Goal: Find specific fact: Find specific fact

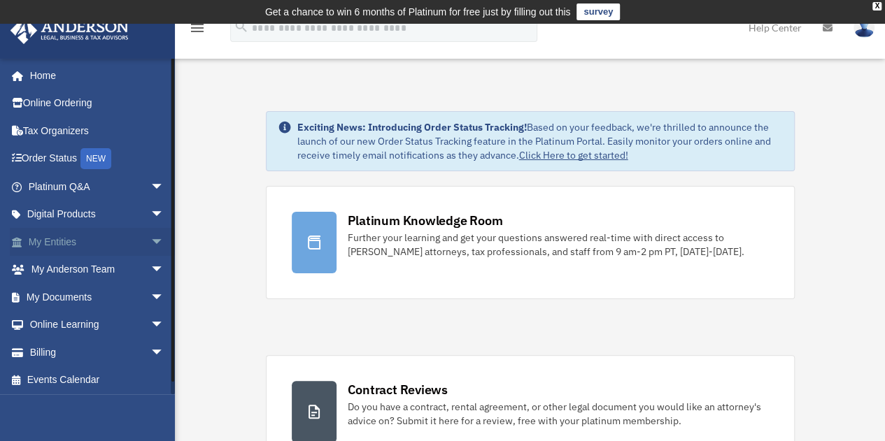
click at [55, 241] on link "My Entities arrow_drop_down" at bounding box center [98, 242] width 176 height 28
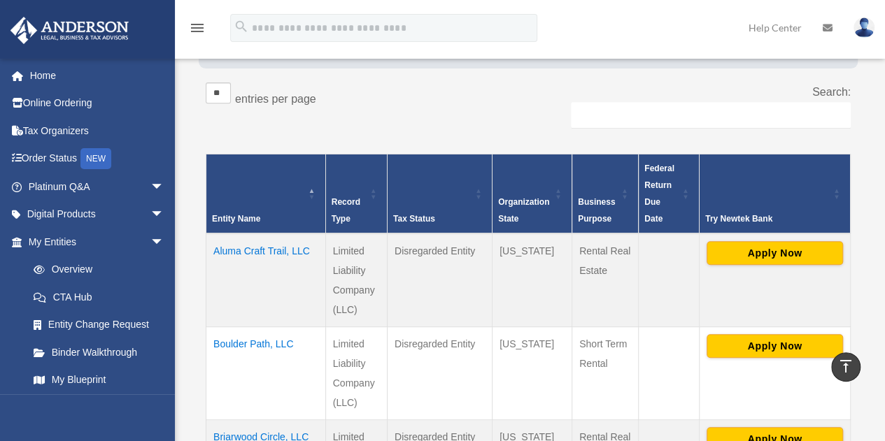
scroll to position [303, 0]
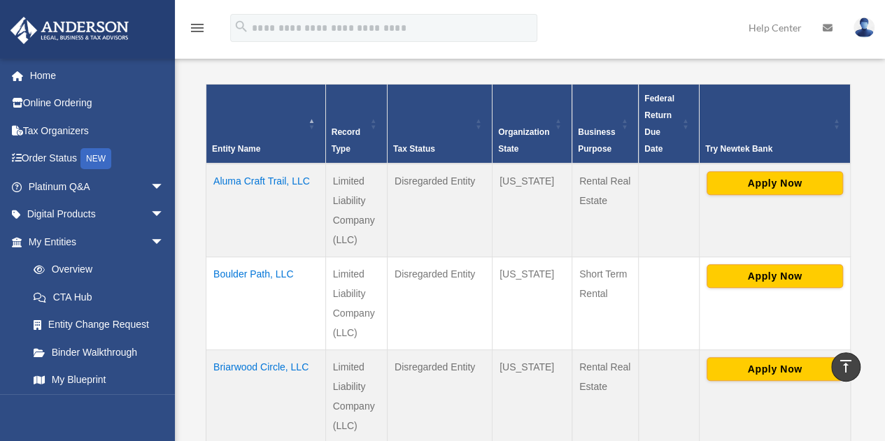
click at [218, 350] on td "Briarwood Circle, LLC" at bounding box center [266, 396] width 120 height 93
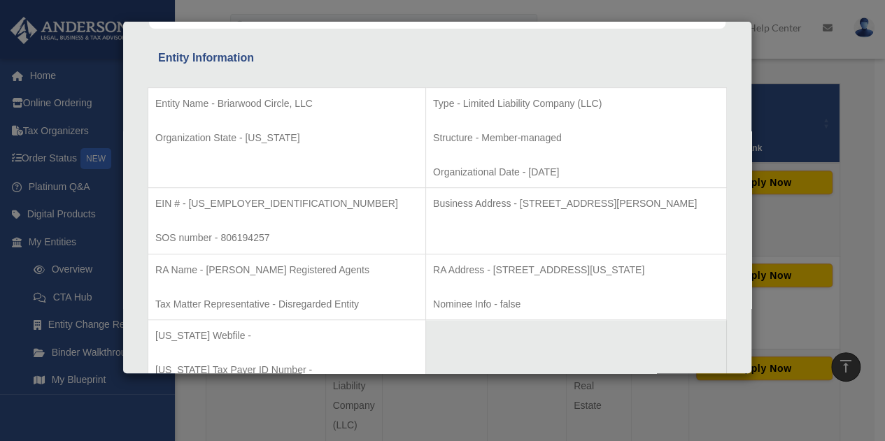
scroll to position [280, 0]
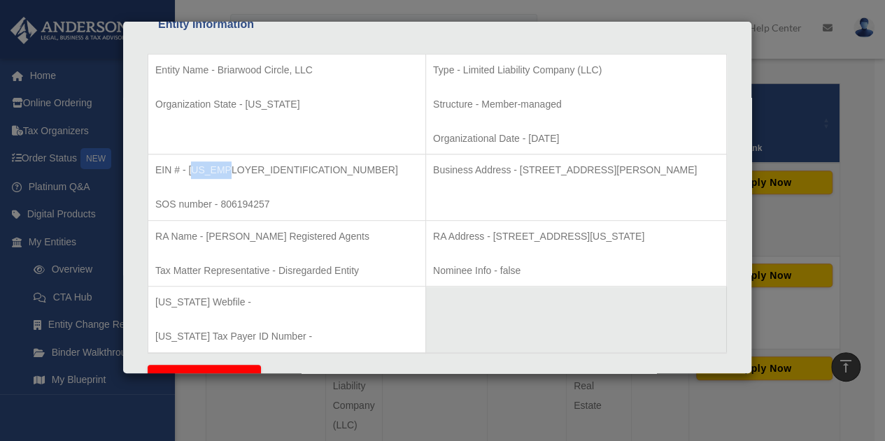
drag, startPoint x: 190, startPoint y: 170, endPoint x: 226, endPoint y: 172, distance: 35.7
click at [226, 172] on p "EIN # - [US_EMPLOYER_IDENTIFICATION_NUMBER]" at bounding box center [286, 170] width 263 height 17
drag, startPoint x: 187, startPoint y: 169, endPoint x: 254, endPoint y: 167, distance: 66.4
click at [254, 167] on p "EIN # - [US_EMPLOYER_IDENTIFICATION_NUMBER]" at bounding box center [286, 170] width 263 height 17
copy p "[US_EMPLOYER_IDENTIFICATION_NUMBER]"
